Goal: Information Seeking & Learning: Learn about a topic

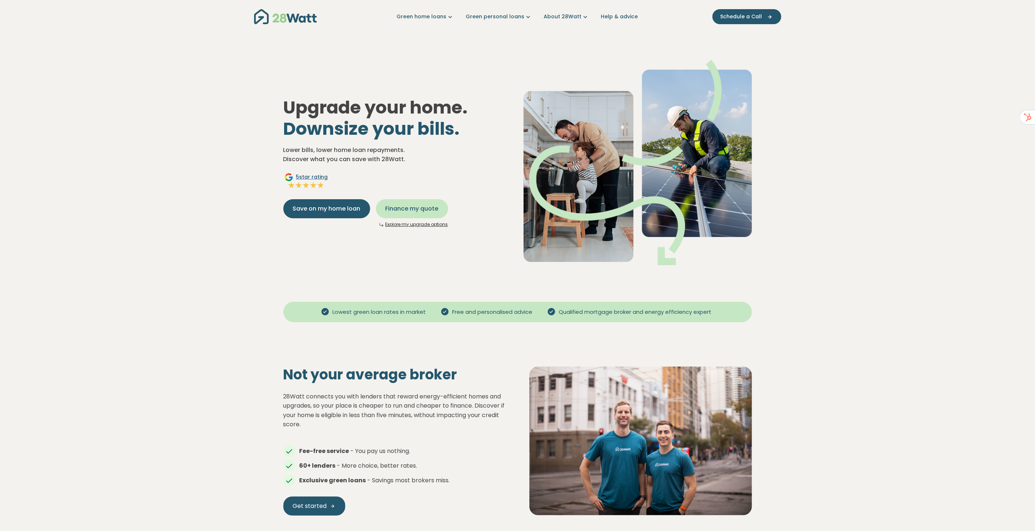
click at [401, 208] on span "Finance my quote" at bounding box center [412, 208] width 53 height 9
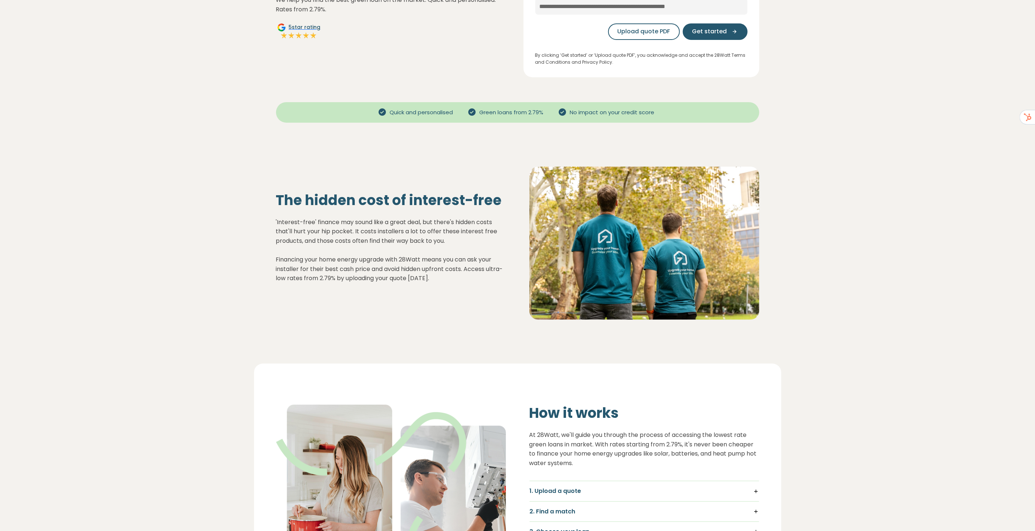
scroll to position [163, 0]
